Goal: Task Accomplishment & Management: Complete application form

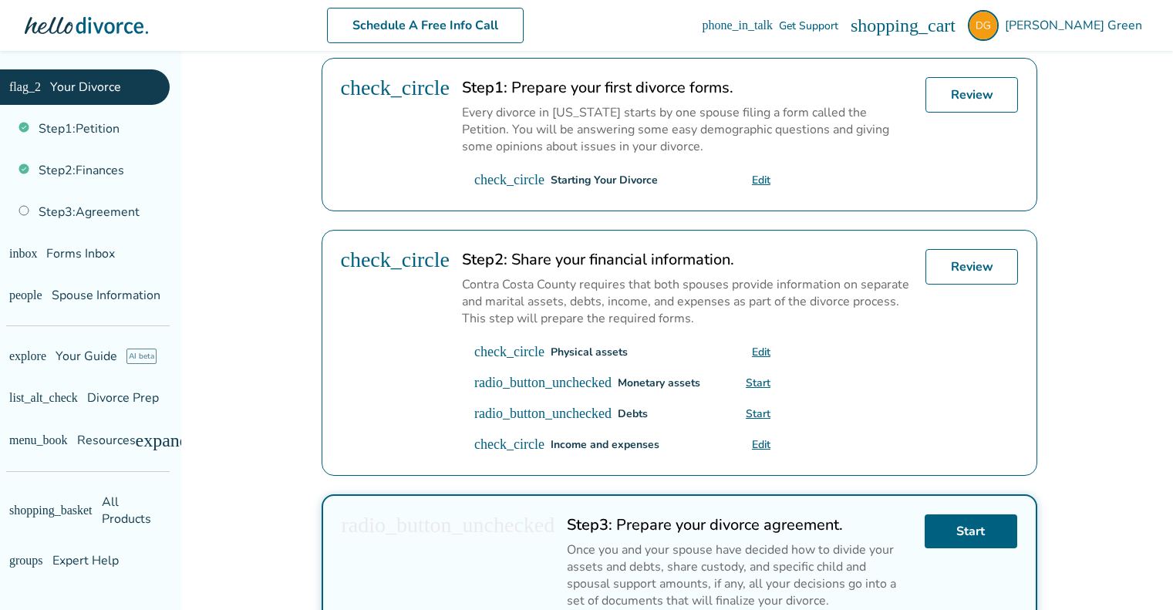
scroll to position [506, 0]
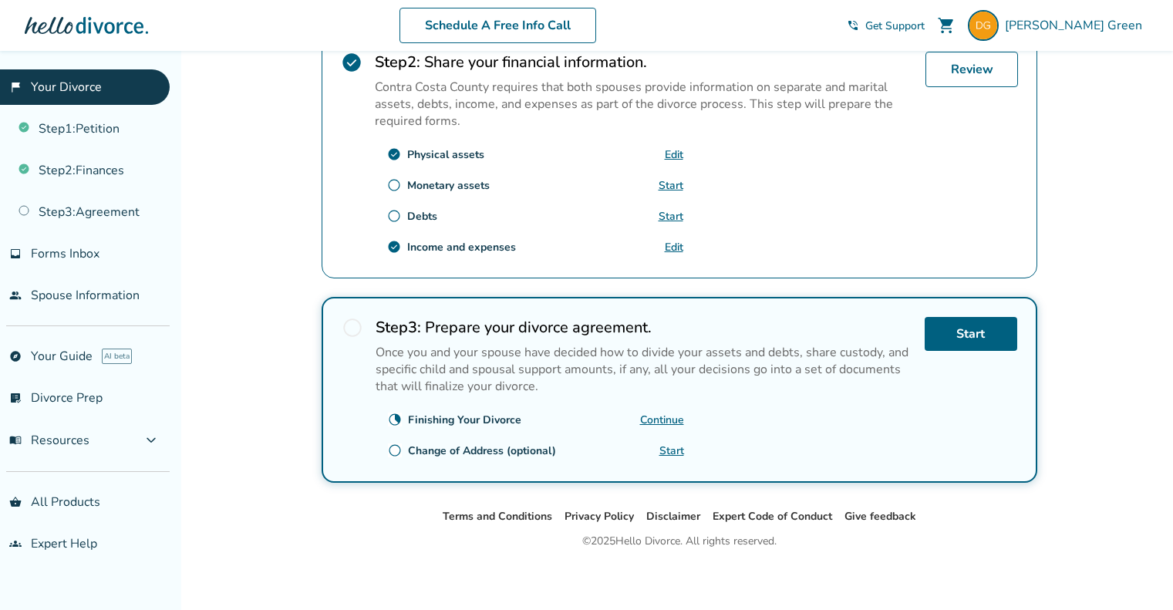
click at [666, 413] on link "Continue" at bounding box center [662, 420] width 44 height 15
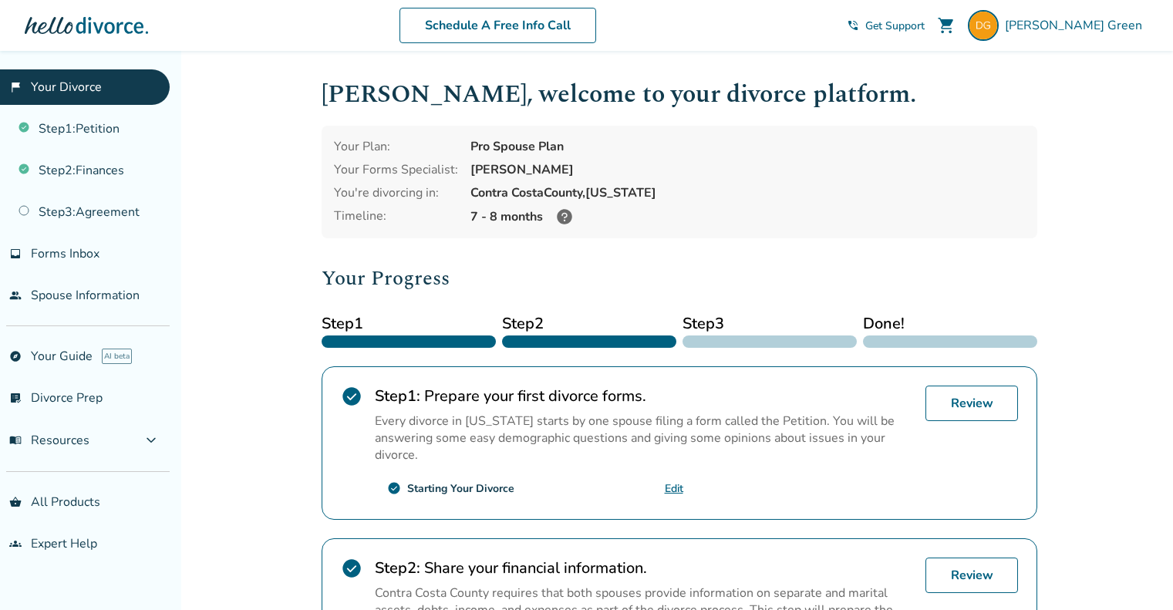
scroll to position [309, 0]
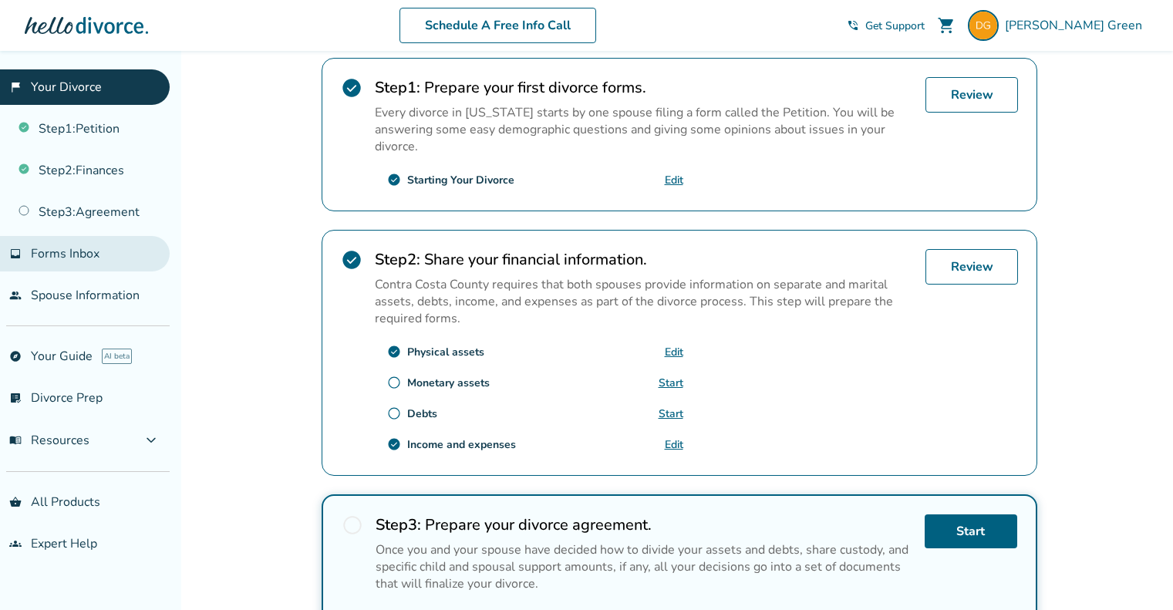
click at [89, 257] on span "Forms Inbox" at bounding box center [65, 253] width 69 height 17
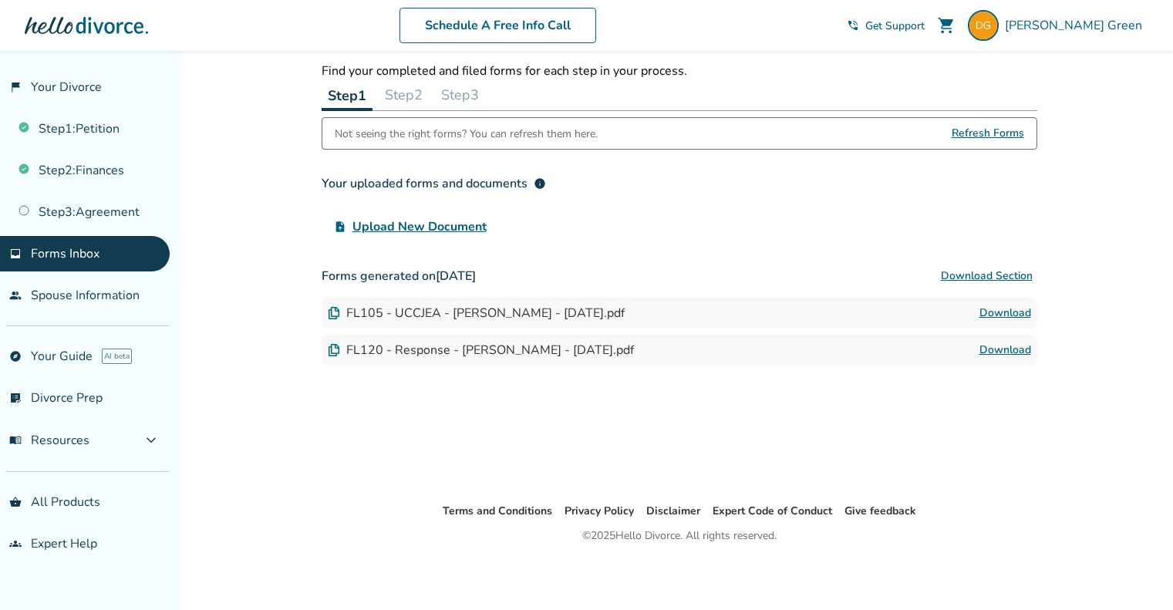
scroll to position [51, 0]
click at [410, 94] on button "Step 2" at bounding box center [404, 94] width 50 height 31
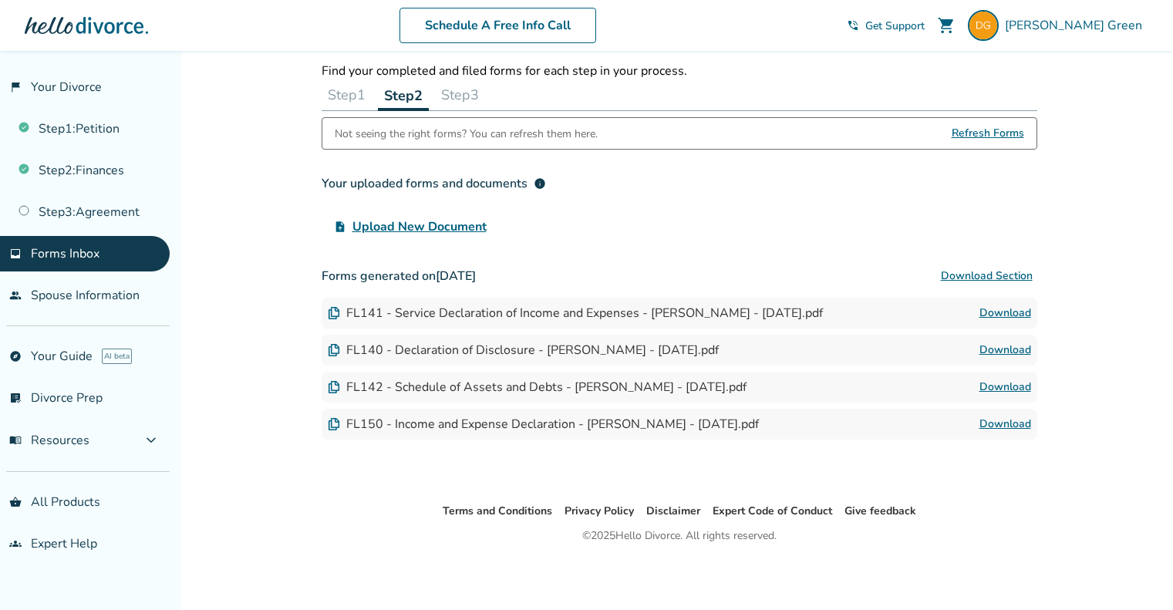
click at [478, 94] on button "Step 3" at bounding box center [460, 94] width 50 height 31
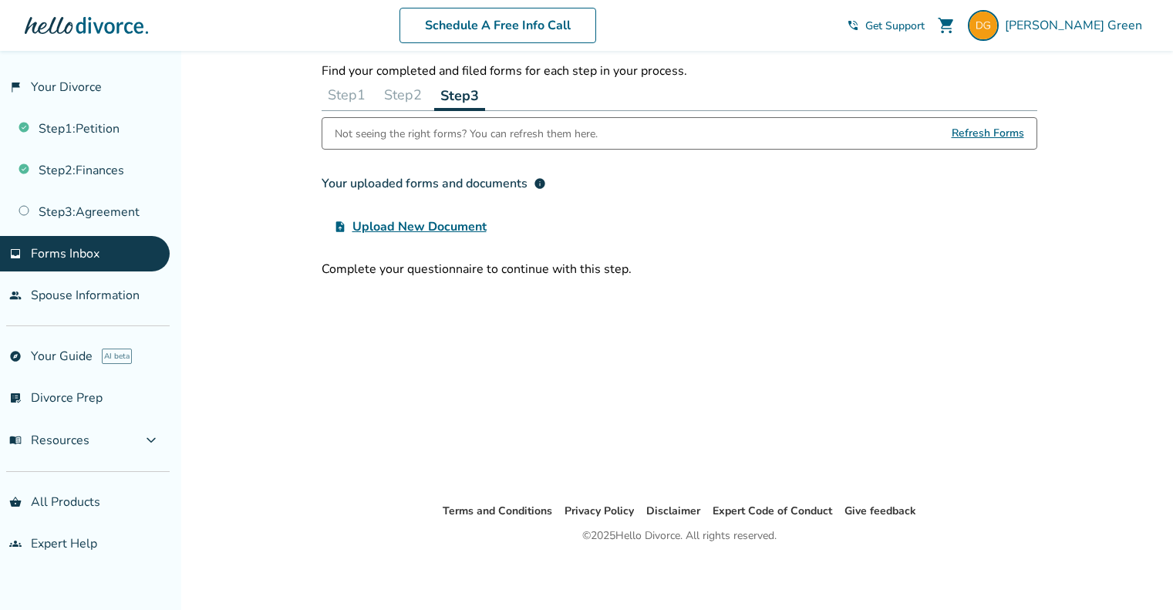
click at [416, 93] on button "Step 2" at bounding box center [403, 94] width 50 height 31
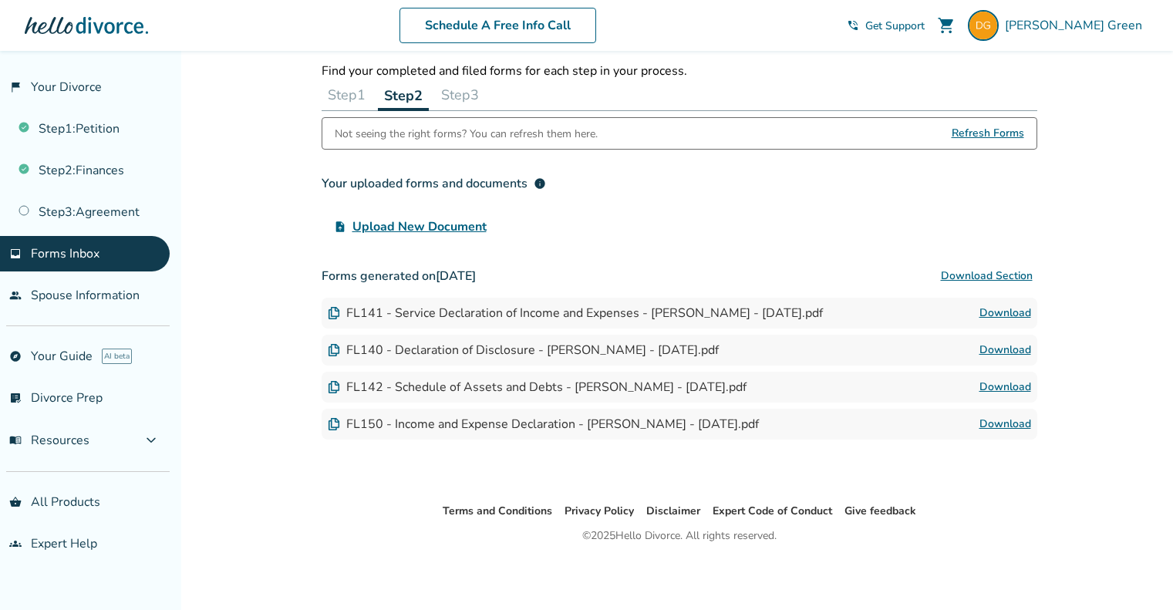
click at [340, 94] on button "Step 1" at bounding box center [347, 94] width 50 height 31
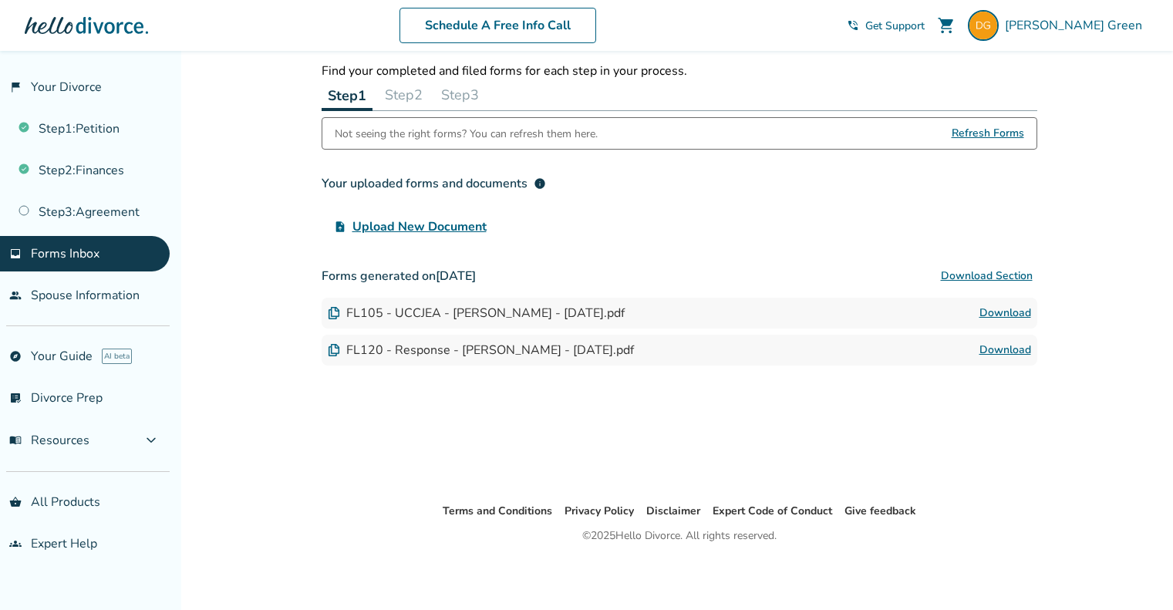
click at [411, 95] on button "Step 2" at bounding box center [404, 94] width 50 height 31
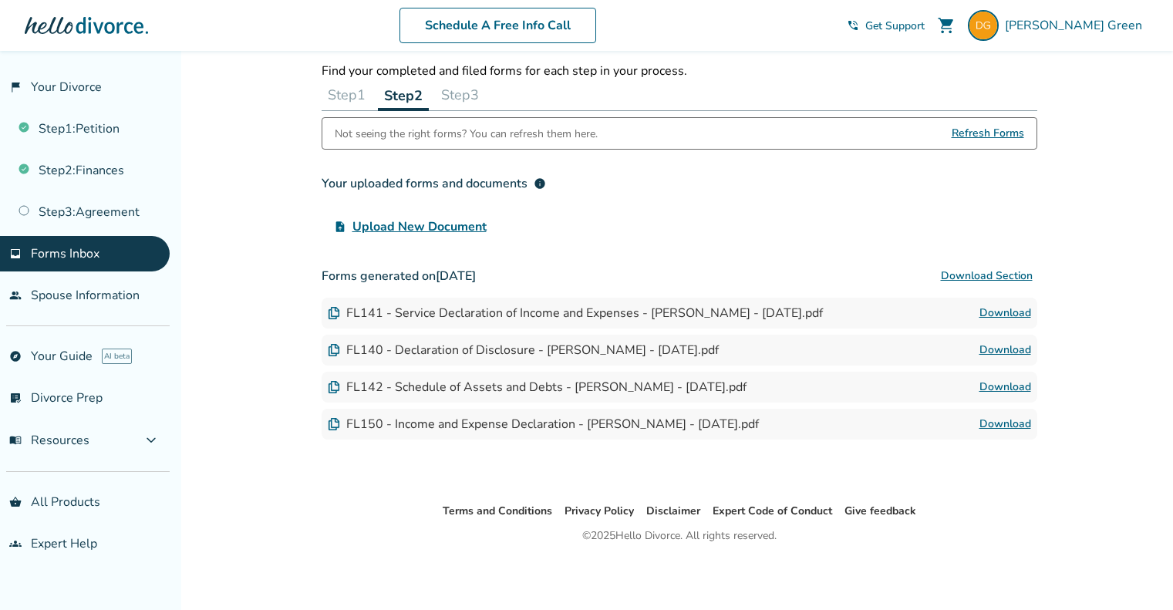
click at [349, 96] on button "Step 1" at bounding box center [347, 94] width 50 height 31
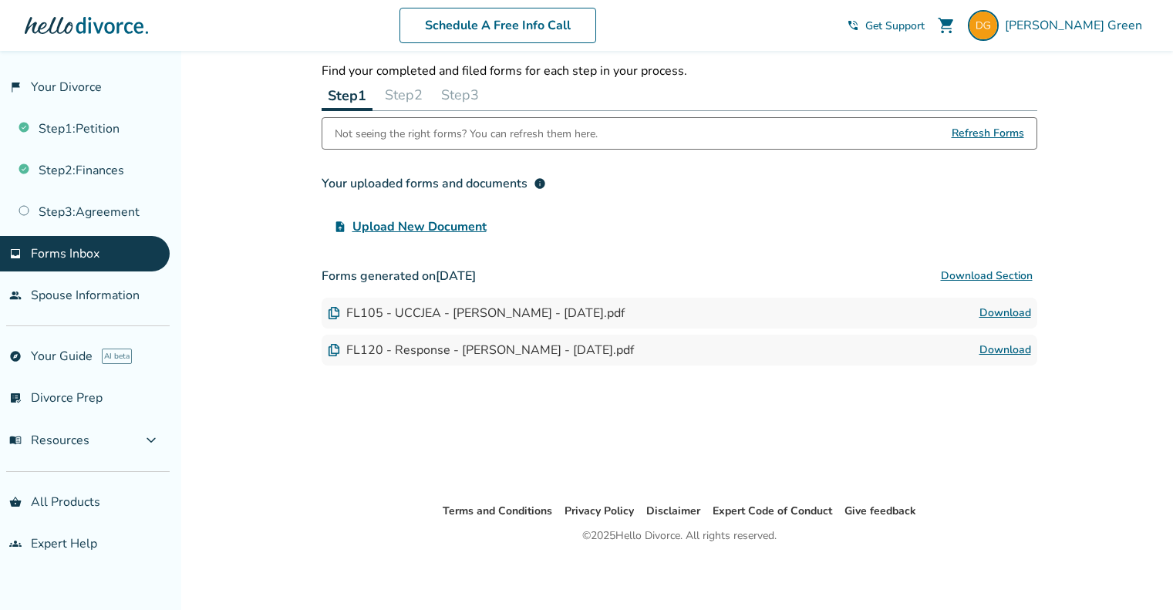
click at [329, 351] on img at bounding box center [334, 350] width 12 height 12
click at [999, 351] on link "Download" at bounding box center [1006, 350] width 52 height 19
click at [416, 95] on button "Step 2" at bounding box center [404, 94] width 50 height 31
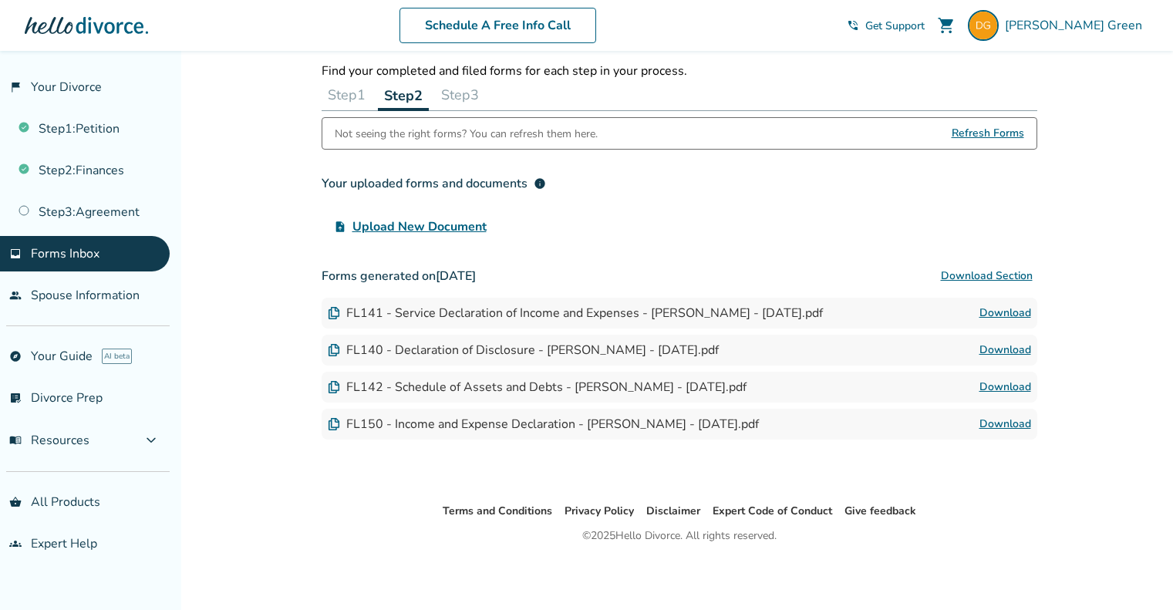
click at [481, 95] on button "Step 3" at bounding box center [460, 94] width 50 height 31
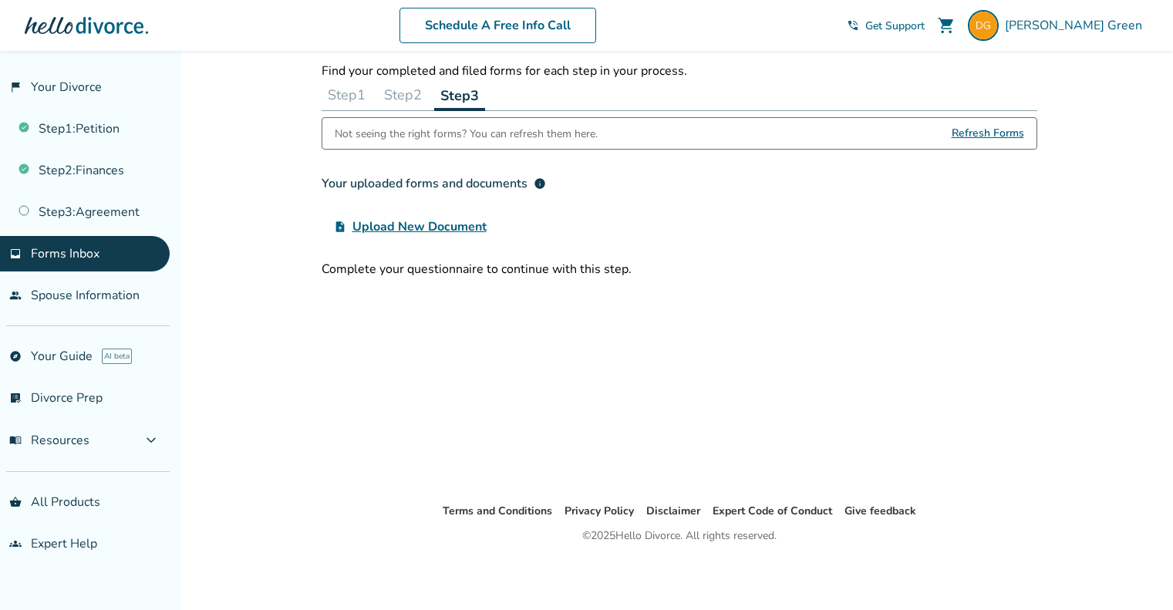
click at [332, 92] on button "Step 1" at bounding box center [347, 94] width 50 height 31
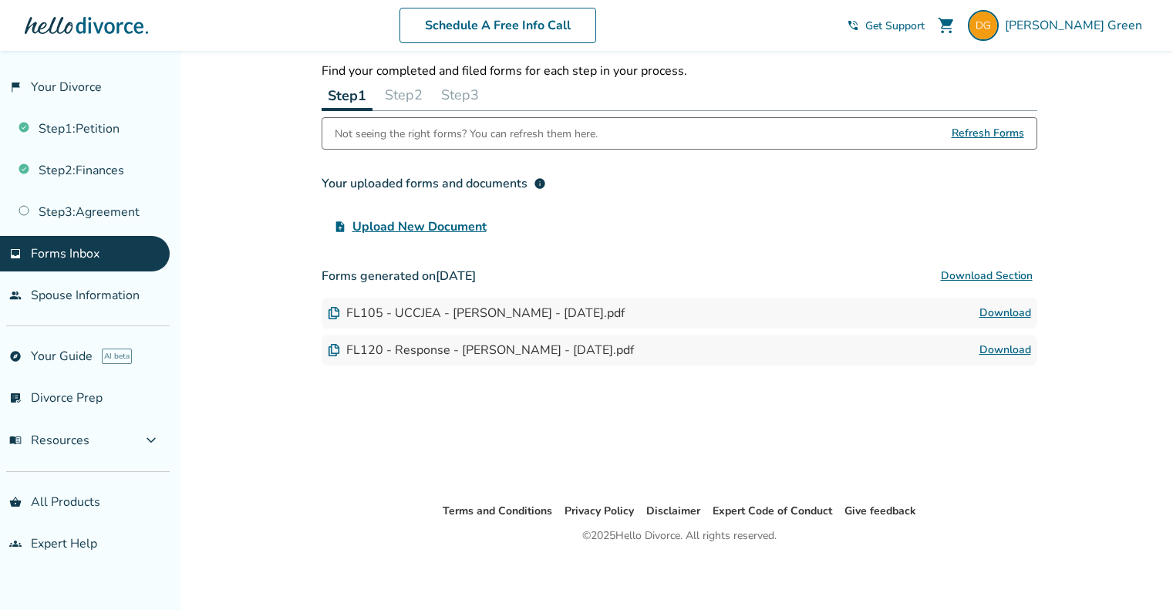
click at [420, 352] on div "FL120 - Response - [PERSON_NAME] - [DATE].pdf" at bounding box center [481, 350] width 306 height 17
